Goal: Transaction & Acquisition: Purchase product/service

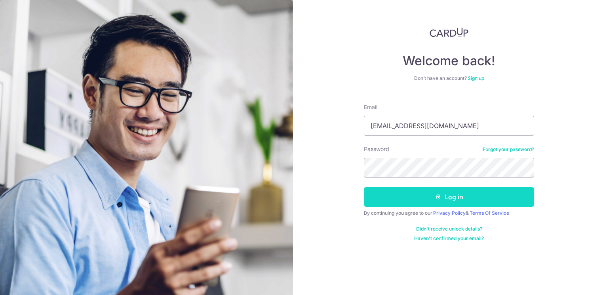
click at [425, 198] on button "Log in" at bounding box center [449, 197] width 170 height 20
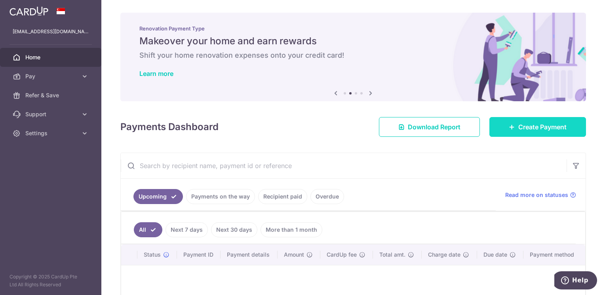
click at [545, 121] on link "Create Payment" at bounding box center [538, 127] width 97 height 20
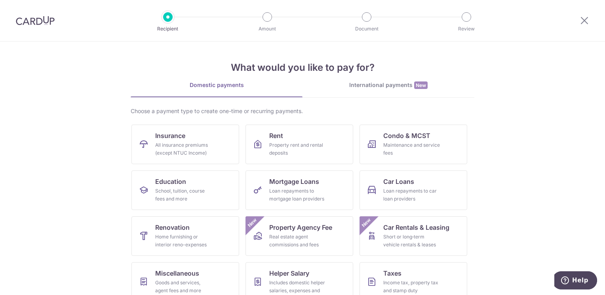
scroll to position [59, 0]
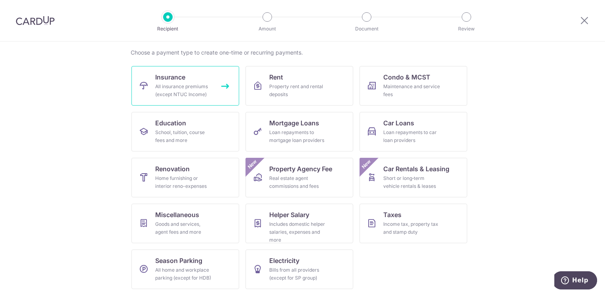
click at [190, 98] on div "All insurance premiums (except NTUC Income)" at bounding box center [183, 91] width 57 height 16
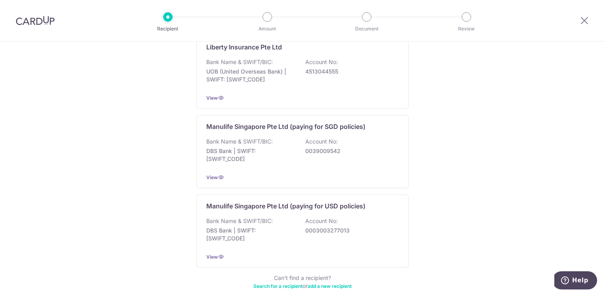
scroll to position [753, 0]
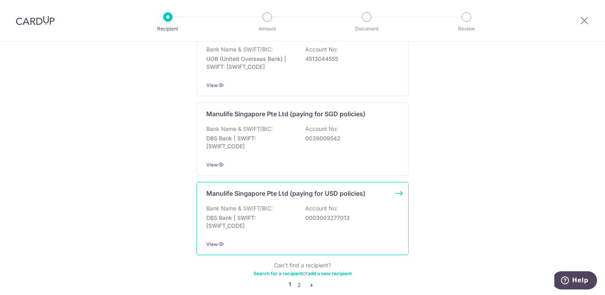
click at [374, 214] on p "0003003277013" at bounding box center [349, 218] width 89 height 8
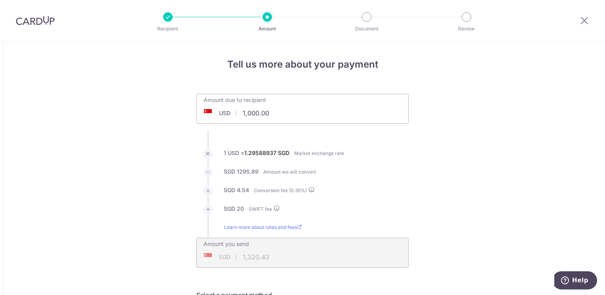
click at [279, 112] on input "1,000.00" at bounding box center [258, 113] width 122 height 18
drag, startPoint x: 283, startPoint y: 112, endPoint x: 229, endPoint y: 112, distance: 54.3
click at [229, 112] on div "USD 1,000.00 1000" at bounding box center [258, 113] width 122 height 18
type input "21,312.02"
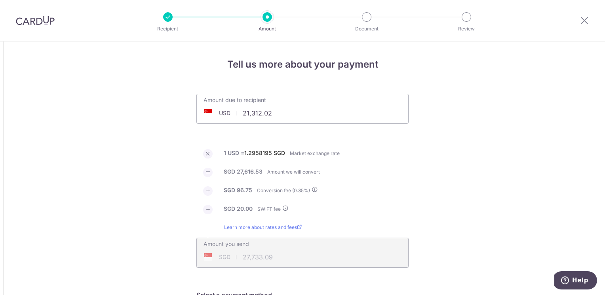
type input "27,733.09"
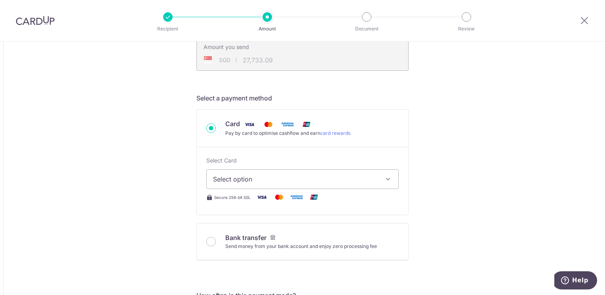
scroll to position [238, 0]
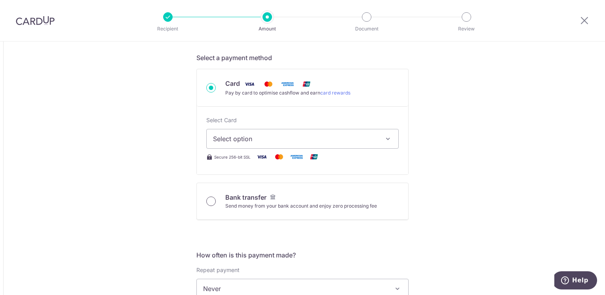
click at [208, 200] on input "Bank transfer Send money from your bank account and enjoy zero processing fee" at bounding box center [211, 202] width 10 height 10
radio input "true"
type input "21,312.02"
type input "27,690.16"
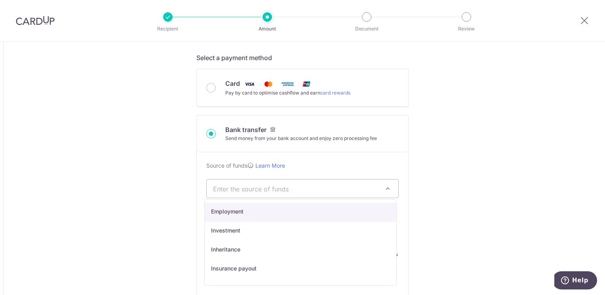
click at [300, 193] on span "Enter the source of funds" at bounding box center [303, 189] width 192 height 18
select select "7"
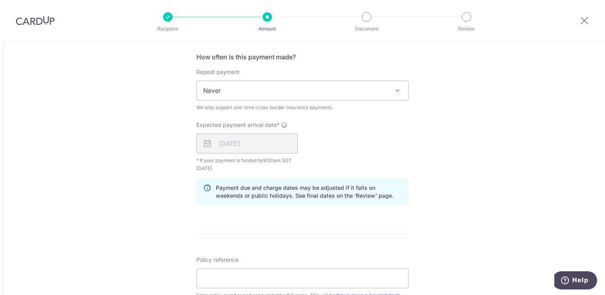
scroll to position [594, 0]
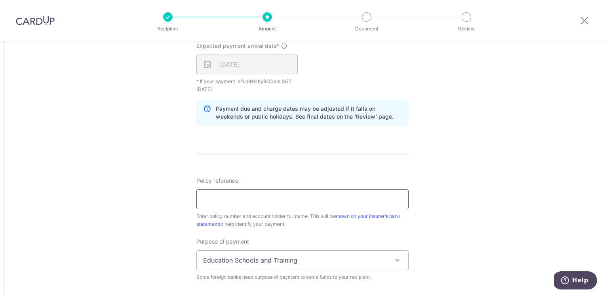
click at [206, 198] on input "Policy reference" at bounding box center [302, 200] width 212 height 20
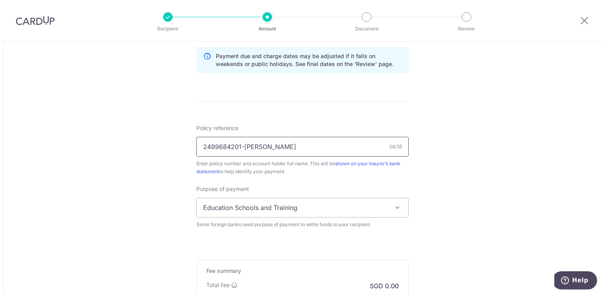
scroll to position [713, 0]
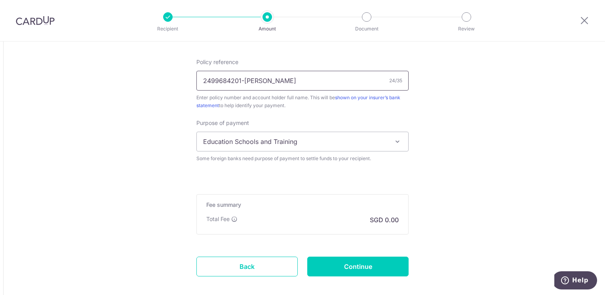
type input "2499684201-JONG AIK CHOU"
click at [299, 141] on span "Education Schools and Training" at bounding box center [303, 141] width 212 height 19
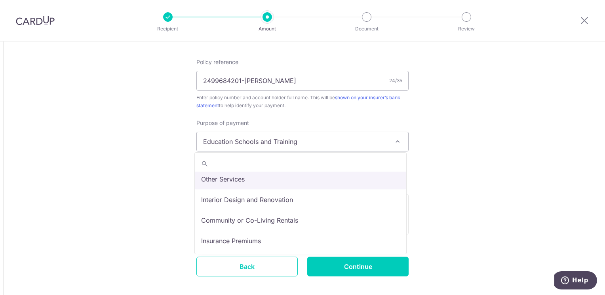
scroll to position [65, 0]
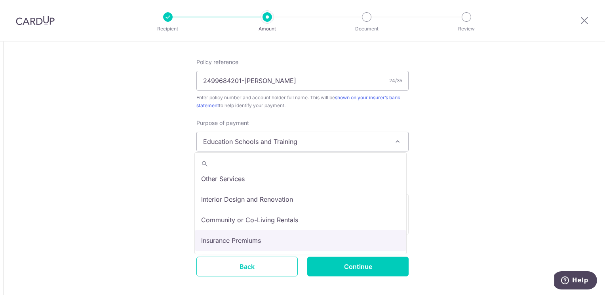
select select "Insurance Premiums"
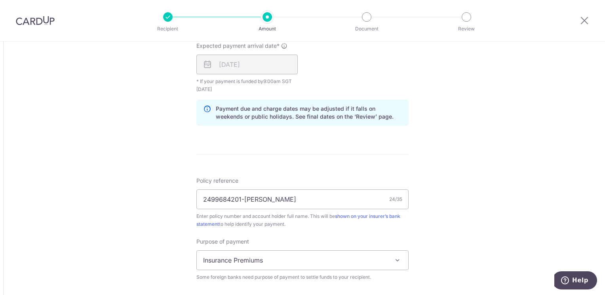
scroll to position [752, 0]
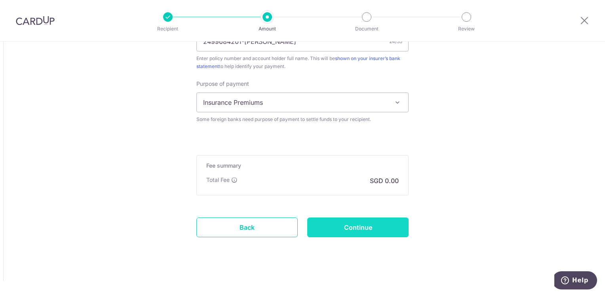
click at [363, 228] on input "Continue" at bounding box center [357, 228] width 101 height 20
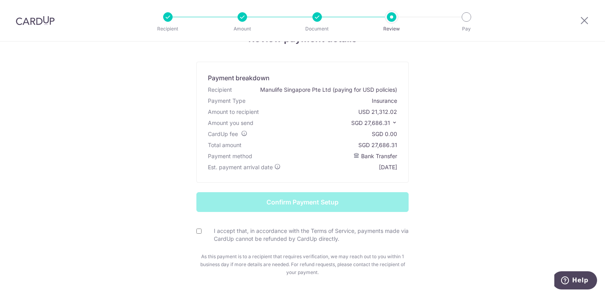
scroll to position [40, 0]
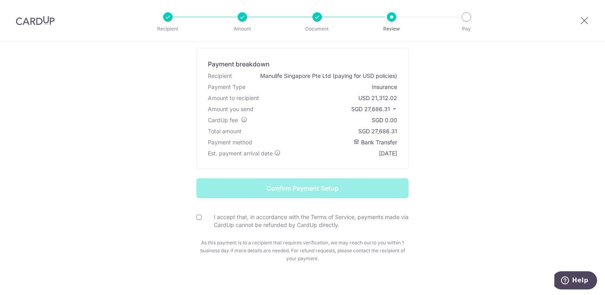
click at [196, 215] on input "I accept that, in accordance with the Terms of Service, payments made via CardU…" at bounding box center [198, 217] width 5 height 5
checkbox input "true"
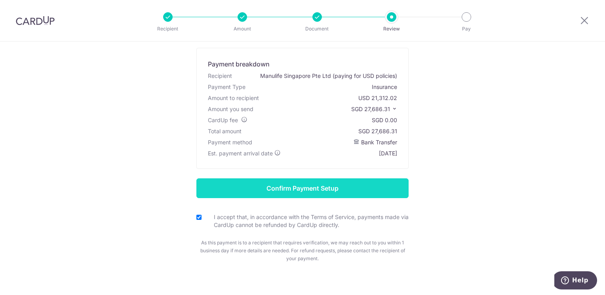
click at [324, 188] on input "Confirm Payment Setup" at bounding box center [302, 189] width 212 height 20
